Goal: Information Seeking & Learning: Learn about a topic

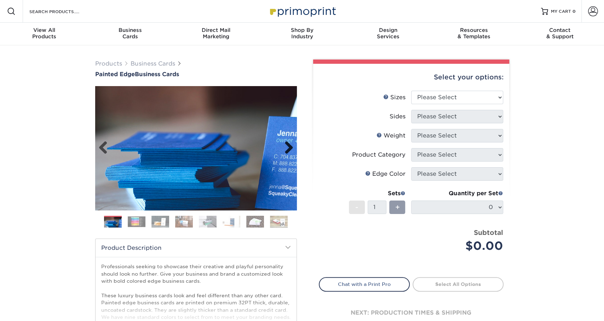
click at [283, 154] on link "Next" at bounding box center [286, 148] width 14 height 14
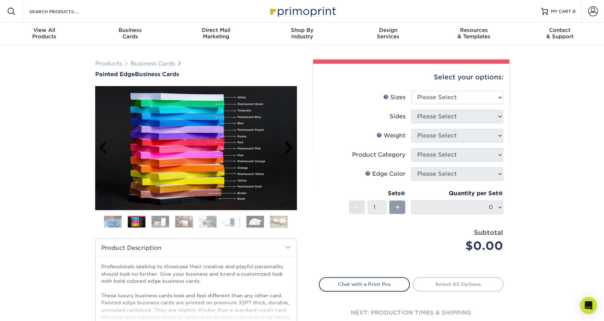
click at [286, 154] on link "Next" at bounding box center [286, 148] width 14 height 14
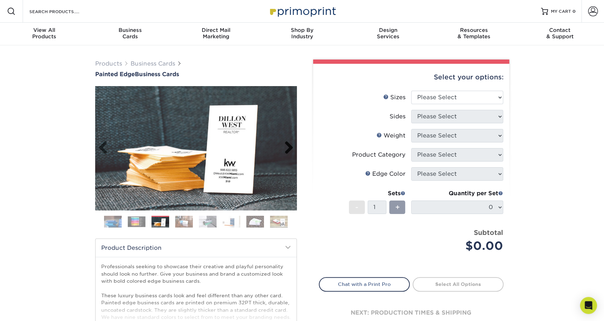
click at [286, 154] on link "Next" at bounding box center [286, 148] width 14 height 14
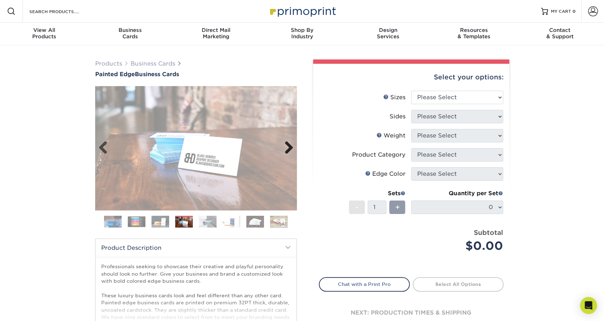
click at [286, 154] on link "Next" at bounding box center [286, 148] width 14 height 14
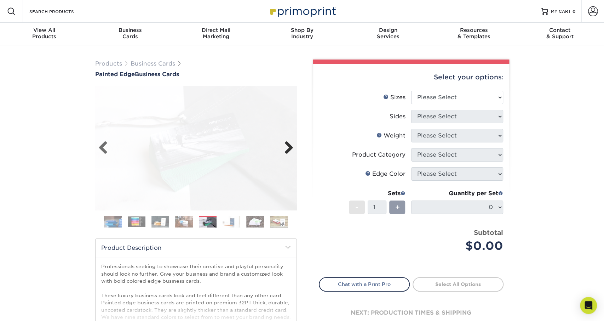
click at [286, 154] on link "Next" at bounding box center [286, 148] width 14 height 14
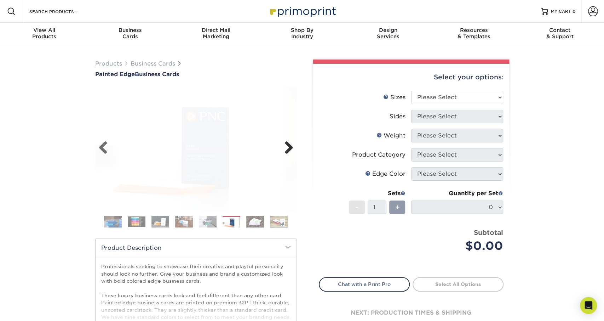
click at [286, 154] on link "Next" at bounding box center [286, 148] width 14 height 14
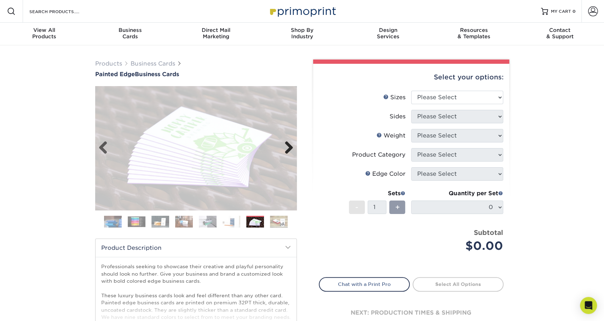
click at [286, 154] on link "Next" at bounding box center [286, 148] width 14 height 14
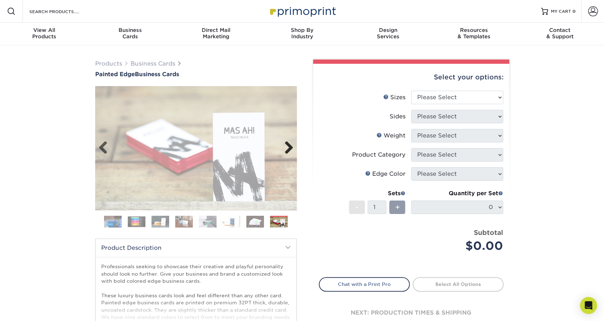
click at [286, 154] on link "Next" at bounding box center [286, 148] width 14 height 14
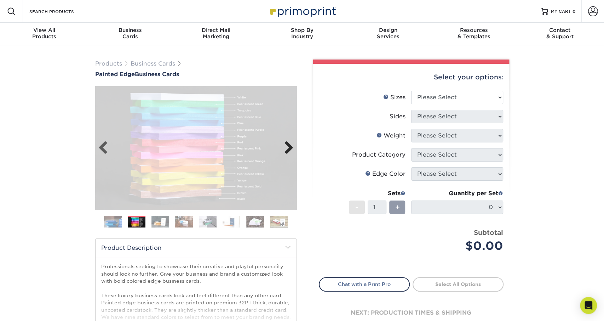
click at [286, 154] on link "Next" at bounding box center [286, 148] width 14 height 14
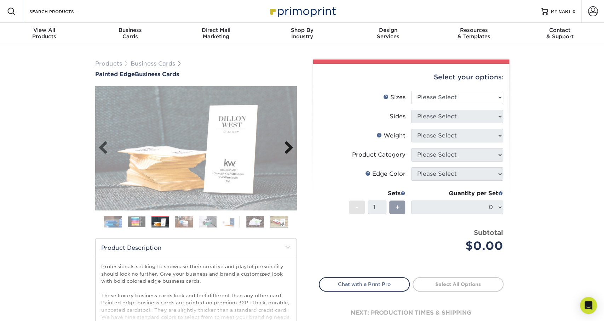
click at [286, 154] on link "Next" at bounding box center [286, 148] width 14 height 14
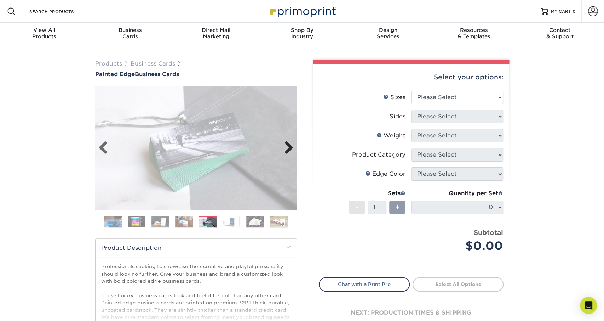
click at [286, 154] on link "Next" at bounding box center [286, 148] width 14 height 14
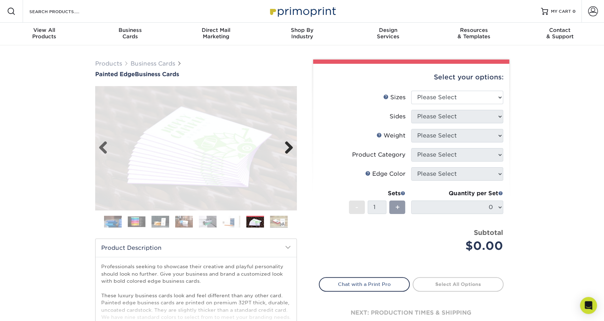
click at [286, 154] on link "Next" at bounding box center [286, 148] width 14 height 14
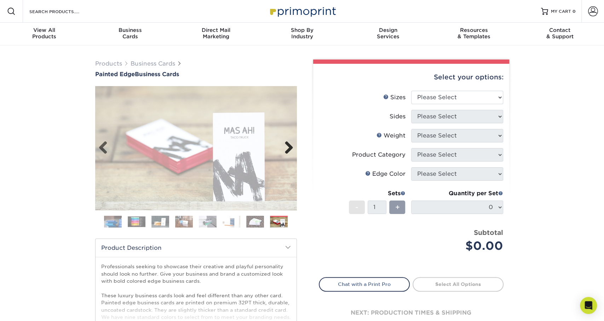
click at [286, 154] on link "Next" at bounding box center [286, 148] width 14 height 14
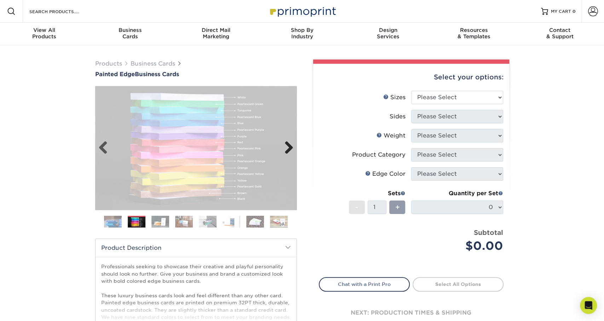
click at [287, 154] on link "Next" at bounding box center [286, 148] width 14 height 14
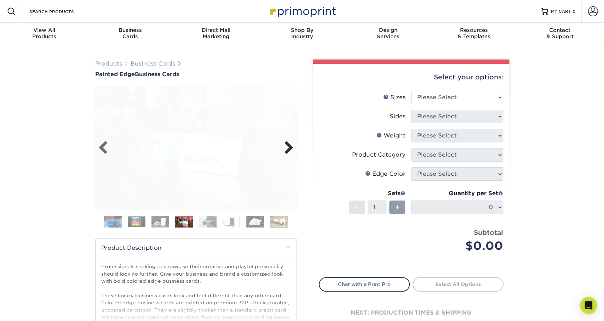
click at [287, 154] on link "Next" at bounding box center [286, 148] width 14 height 14
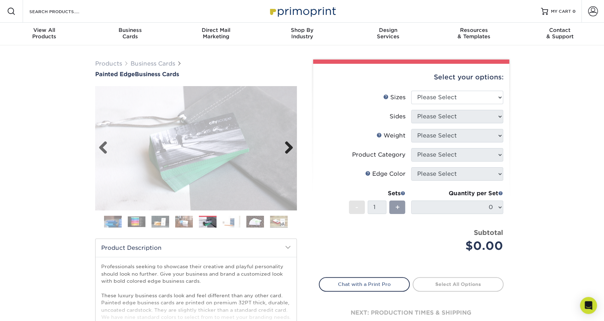
click at [287, 154] on link "Next" at bounding box center [286, 148] width 14 height 14
click at [288, 154] on link "Next" at bounding box center [286, 148] width 14 height 14
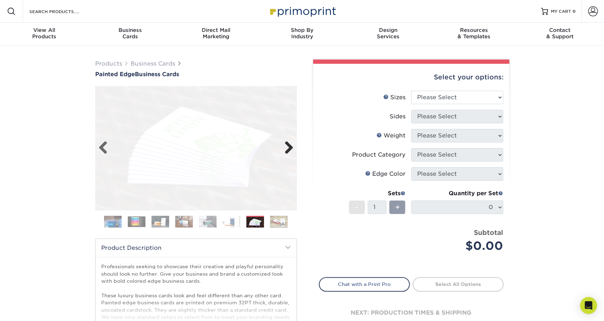
click at [288, 154] on link "Next" at bounding box center [286, 148] width 14 height 14
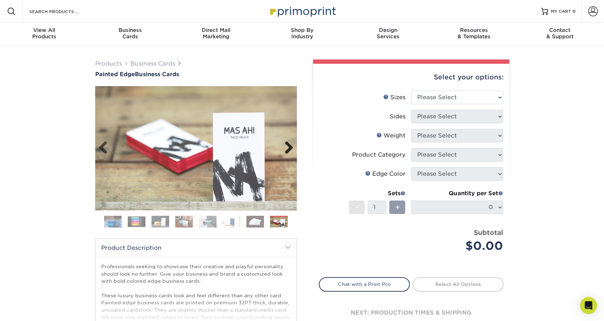
click at [288, 154] on link "Next" at bounding box center [286, 148] width 14 height 14
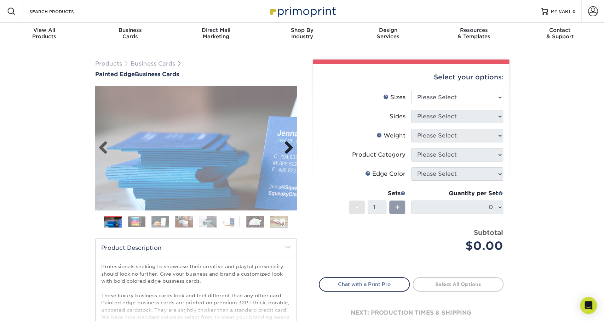
click at [288, 154] on link "Next" at bounding box center [286, 148] width 14 height 14
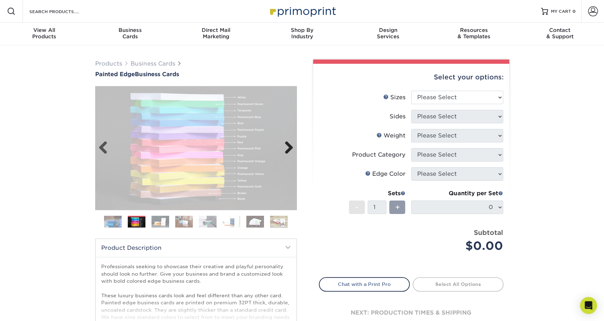
click at [288, 154] on link "Next" at bounding box center [286, 148] width 14 height 14
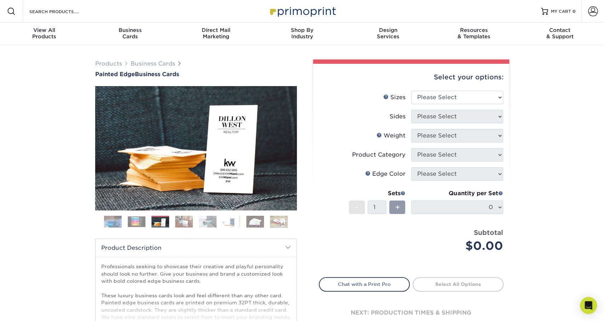
click at [132, 224] on img at bounding box center [137, 221] width 18 height 11
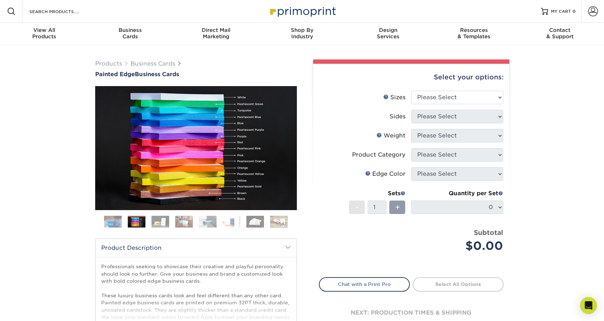
click at [180, 221] on img at bounding box center [184, 221] width 18 height 12
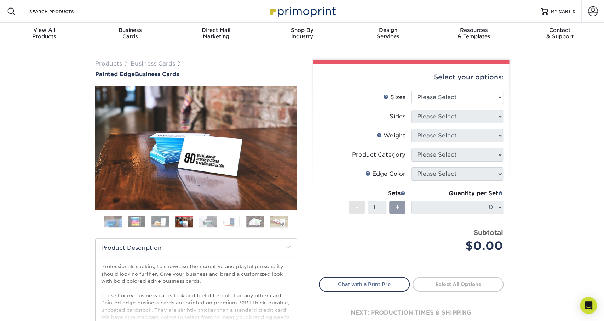
click at [204, 223] on img at bounding box center [208, 221] width 18 height 12
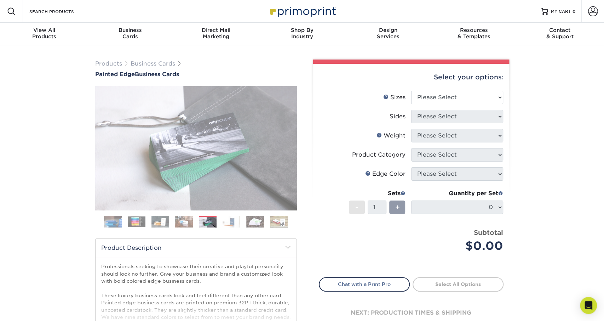
click at [233, 222] on img at bounding box center [232, 221] width 18 height 12
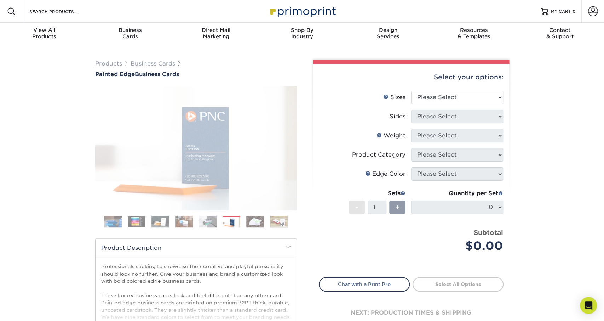
click at [251, 221] on img at bounding box center [255, 221] width 18 height 12
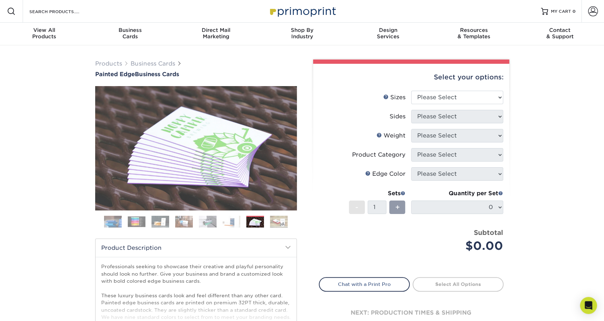
click at [279, 220] on img at bounding box center [279, 221] width 18 height 12
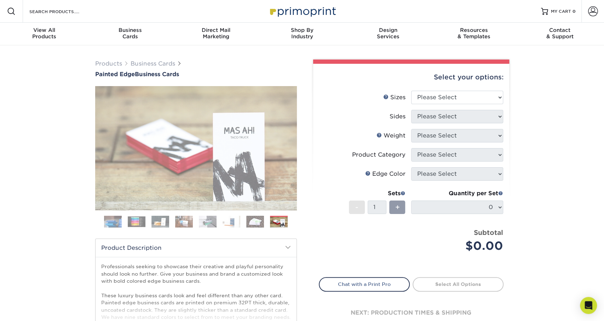
click at [260, 223] on img at bounding box center [255, 221] width 18 height 12
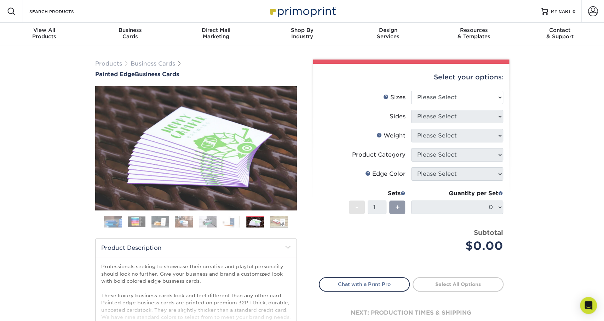
click at [230, 224] on img at bounding box center [232, 221] width 18 height 12
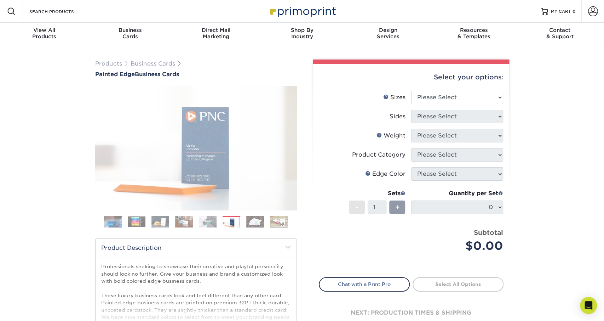
click at [202, 224] on img at bounding box center [208, 221] width 18 height 12
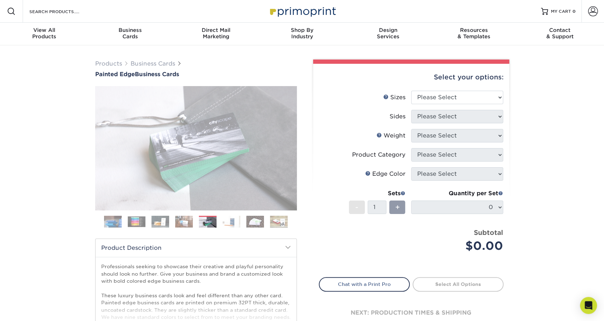
click at [189, 219] on img at bounding box center [184, 221] width 18 height 12
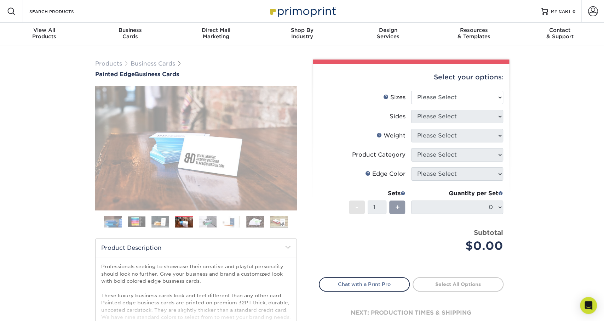
click at [160, 222] on img at bounding box center [161, 221] width 18 height 12
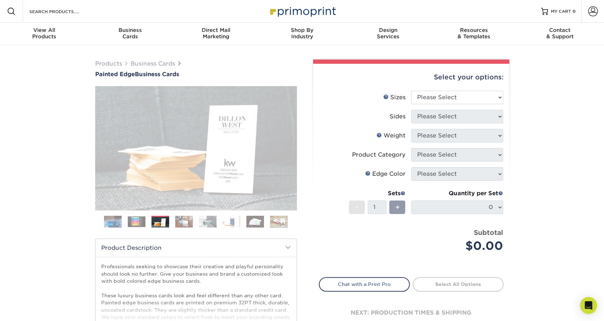
click at [143, 222] on img at bounding box center [137, 221] width 18 height 11
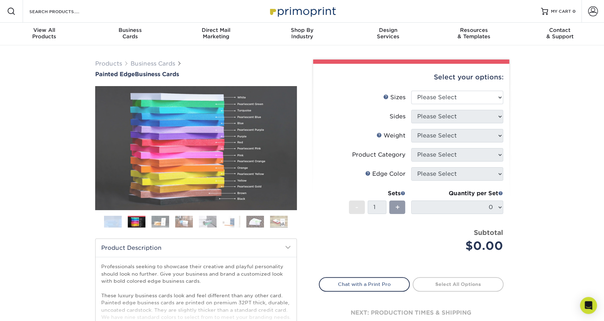
click at [121, 221] on ol at bounding box center [196, 224] width 202 height 17
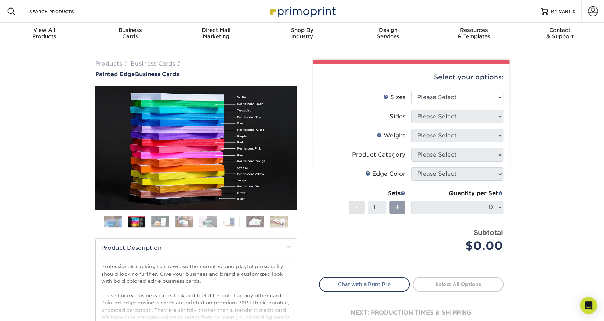
click at [270, 223] on ol at bounding box center [196, 224] width 202 height 17
drag, startPoint x: 36, startPoint y: 74, endPoint x: 149, endPoint y: 36, distance: 118.7
click at [36, 75] on div "Products Business Cards Painted Edge Business Cards Previous Next" at bounding box center [302, 234] width 604 height 378
